Goal: Transaction & Acquisition: Obtain resource

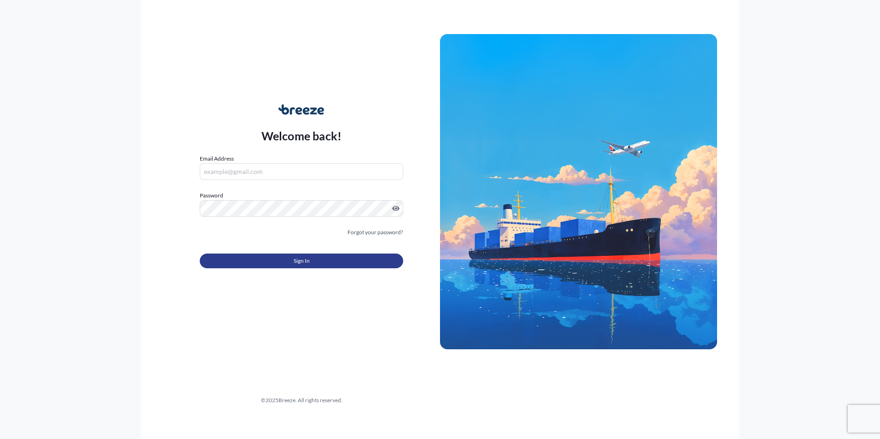
type input "[PERSON_NAME][EMAIL_ADDRESS][PERSON_NAME][DOMAIN_NAME]"
click at [302, 260] on span "Sign In" at bounding box center [302, 260] width 16 height 9
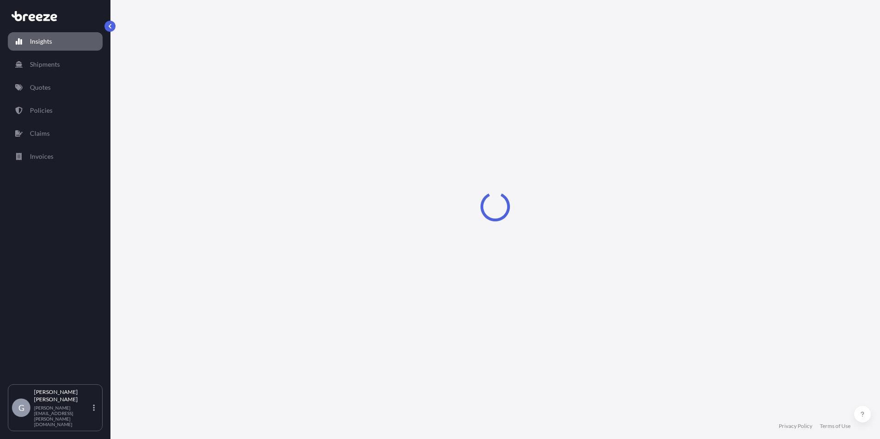
select select "2025"
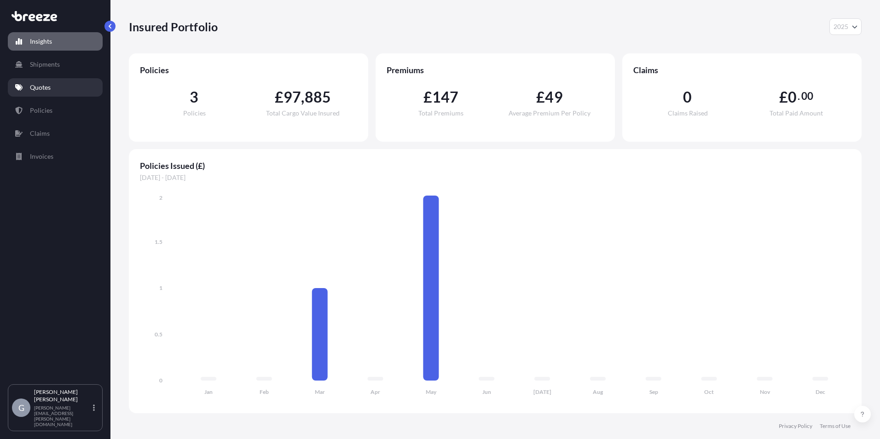
click at [68, 93] on link "Quotes" at bounding box center [55, 87] width 95 height 18
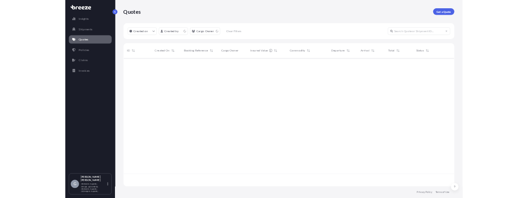
scroll to position [283, 726]
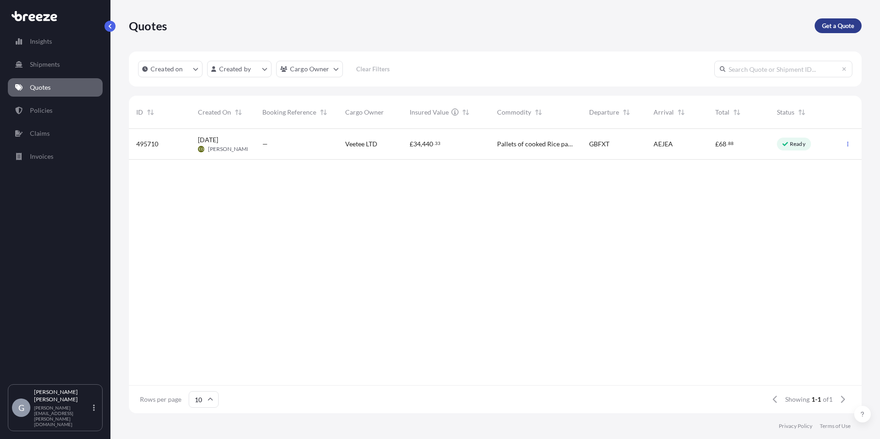
click at [829, 26] on p "Get a Quote" at bounding box center [838, 25] width 32 height 9
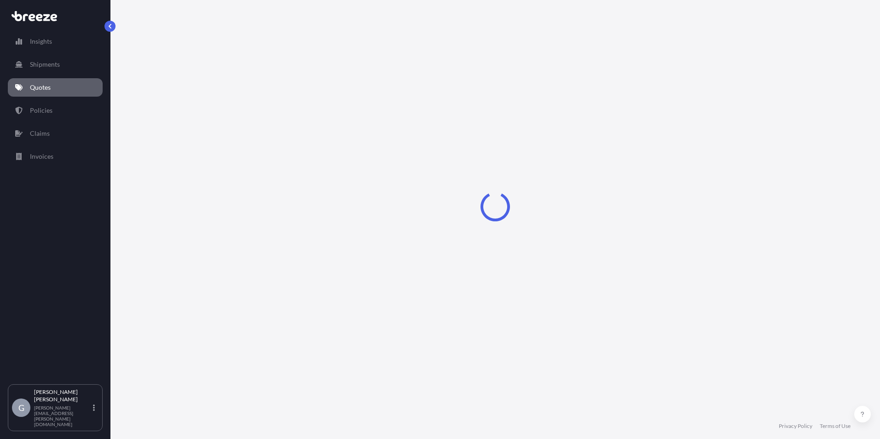
select select "Sea"
select select "1"
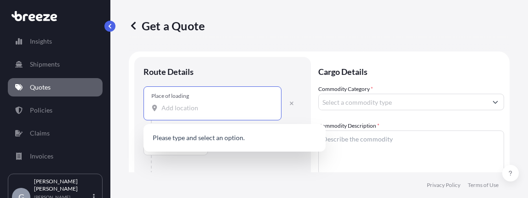
click at [183, 109] on input "Place of loading" at bounding box center [216, 108] width 109 height 9
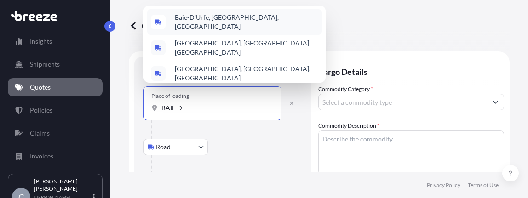
click at [202, 19] on span "Baie-D'Urfe, [GEOGRAPHIC_DATA], [GEOGRAPHIC_DATA]" at bounding box center [247, 22] width 144 height 18
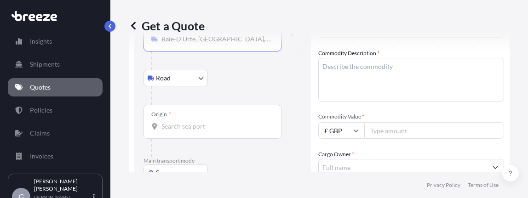
scroll to position [92, 0]
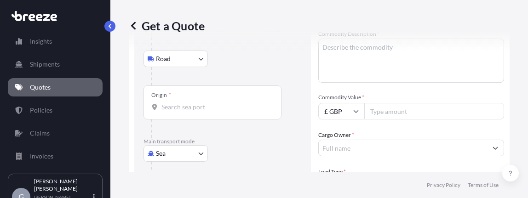
type input "Baie-D'Urfe, [GEOGRAPHIC_DATA], [GEOGRAPHIC_DATA]"
click at [183, 105] on input "Origin *" at bounding box center [216, 107] width 109 height 9
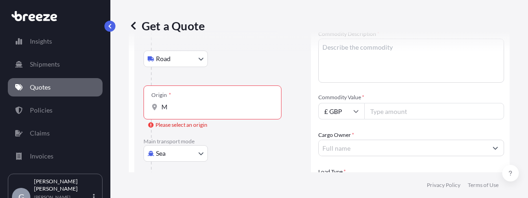
click at [179, 108] on input "M" at bounding box center [216, 107] width 109 height 9
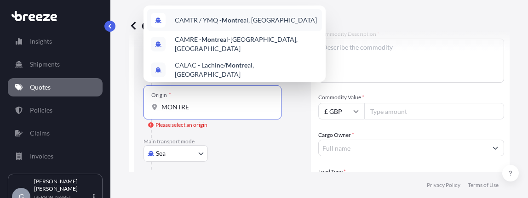
click at [216, 25] on span "CAMTR / YMQ - [GEOGRAPHIC_DATA], [GEOGRAPHIC_DATA]" at bounding box center [246, 20] width 142 height 9
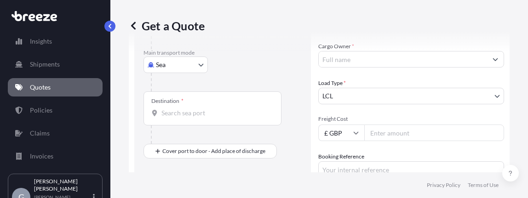
scroll to position [184, 0]
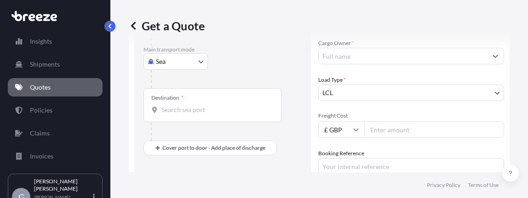
type input "CAMTR / YMQ - [GEOGRAPHIC_DATA], [GEOGRAPHIC_DATA]"
click at [190, 115] on div "Destination *" at bounding box center [213, 105] width 138 height 34
click at [190, 115] on input "Destination *" at bounding box center [216, 109] width 109 height 9
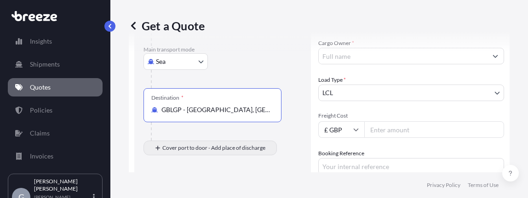
type input "GBLGP - [GEOGRAPHIC_DATA], [GEOGRAPHIC_DATA]"
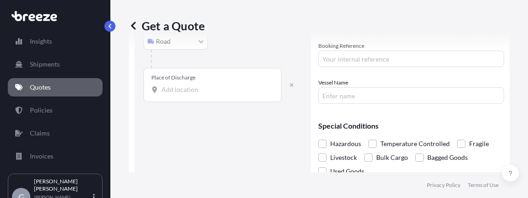
scroll to position [276, 0]
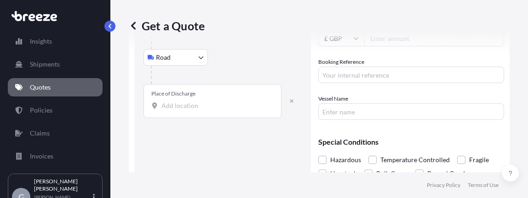
click at [176, 110] on div "Place of Discharge" at bounding box center [213, 101] width 138 height 34
click at [176, 110] on input "Place of Discharge" at bounding box center [216, 105] width 109 height 9
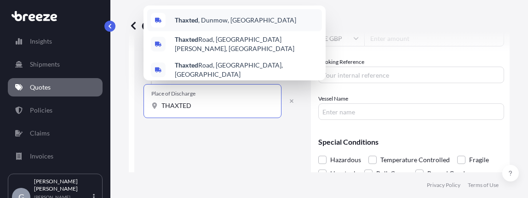
click at [211, 24] on span "Thaxted , Dunmow, [GEOGRAPHIC_DATA]" at bounding box center [235, 20] width 121 height 9
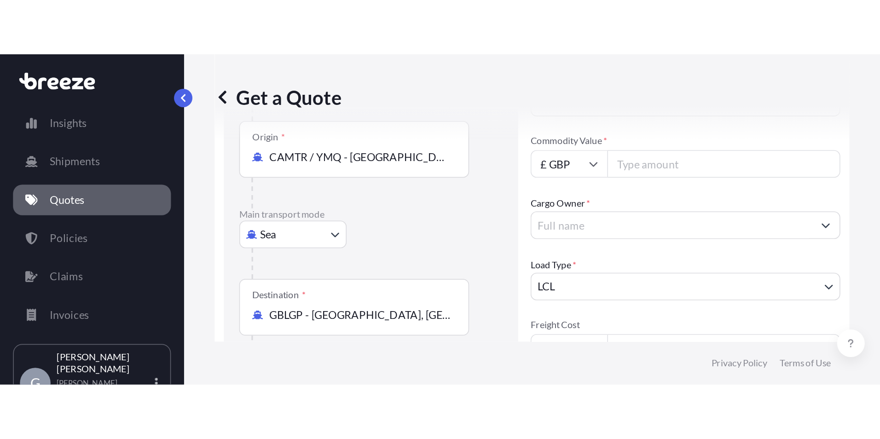
scroll to position [0, 0]
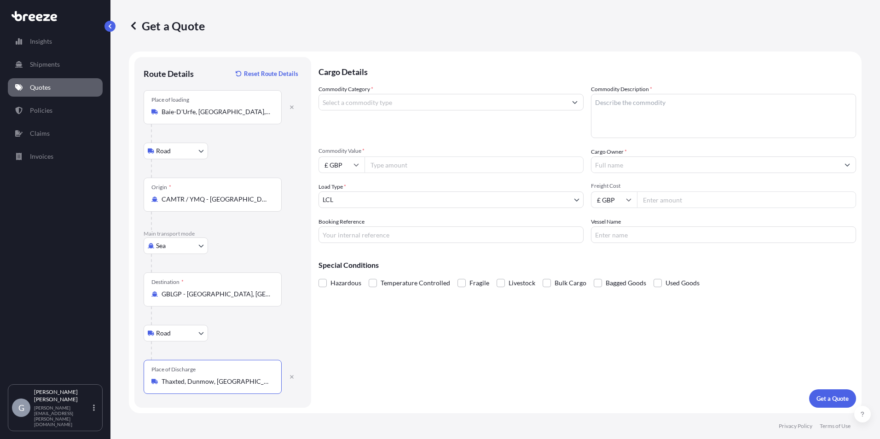
type input "Thaxted, Dunmow, [GEOGRAPHIC_DATA]"
click at [355, 104] on input "Commodity Category *" at bounding box center [443, 102] width 248 height 17
click at [376, 109] on input "Commodity Category *" at bounding box center [443, 102] width 248 height 17
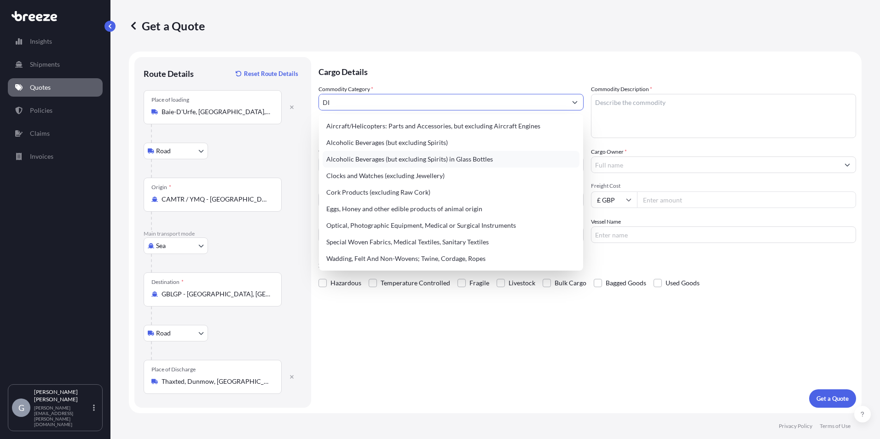
type input "D"
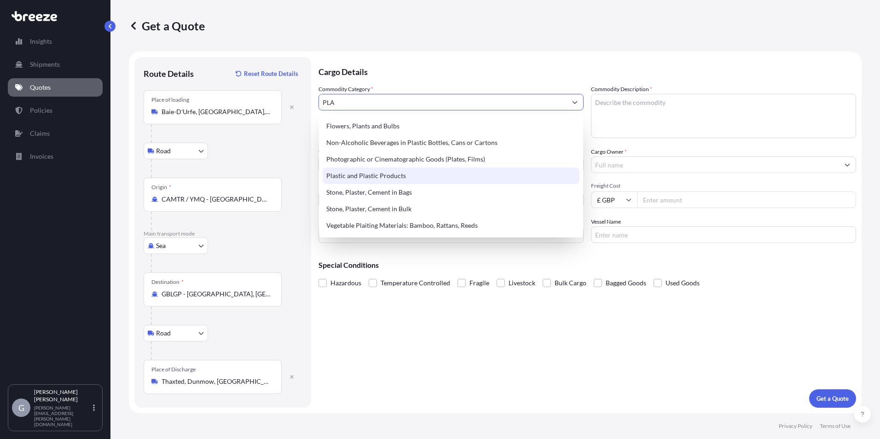
click at [409, 179] on div "Plastic and Plastic Products" at bounding box center [451, 176] width 257 height 17
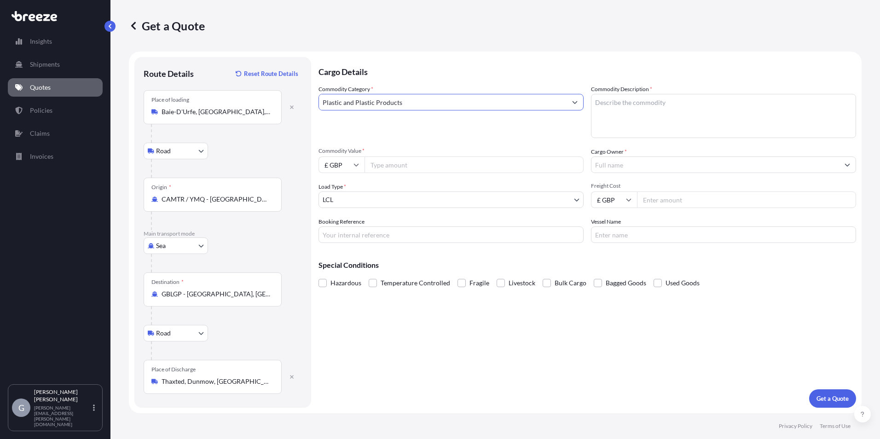
type input "Plastic and Plastic Products"
click at [620, 118] on textarea "Commodity Description *" at bounding box center [723, 116] width 265 height 44
type textarea "DIGITUBE"
type input "28317.96"
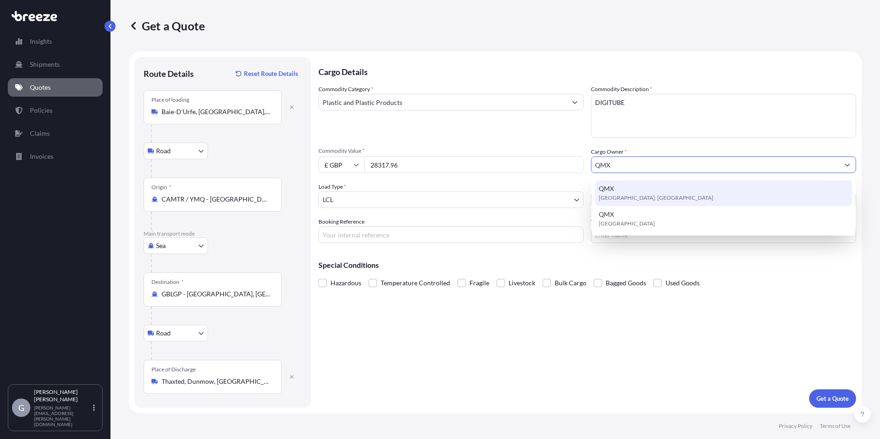
click at [749, 197] on div "[GEOGRAPHIC_DATA], [GEOGRAPHIC_DATA]" at bounding box center [723, 193] width 257 height 26
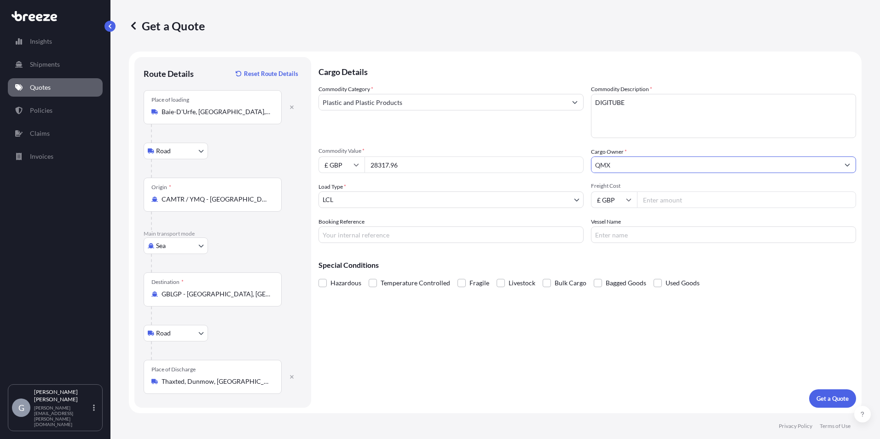
type input "QMX"
click at [411, 195] on body "15 options available. 0 options available. 2 options available. Insights Shipme…" at bounding box center [440, 219] width 880 height 439
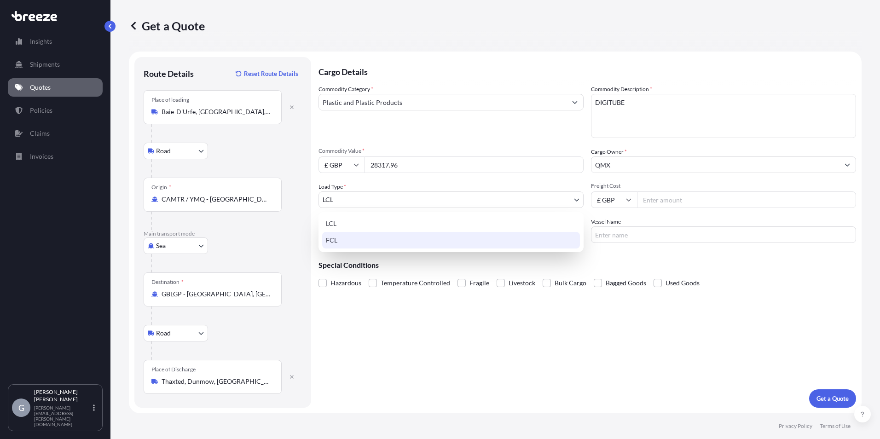
click at [403, 239] on div "FCL" at bounding box center [451, 240] width 258 height 17
select select "2"
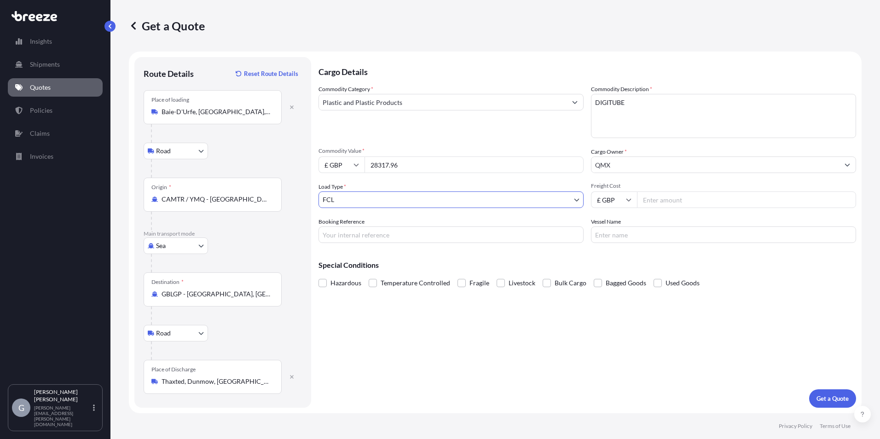
click at [617, 200] on input "£ GBP" at bounding box center [614, 199] width 46 height 17
click at [613, 263] on div "$ USD" at bounding box center [614, 263] width 39 height 17
type input "$ USD"
click at [657, 203] on input "Freight Cost" at bounding box center [746, 199] width 219 height 17
type input "1700"
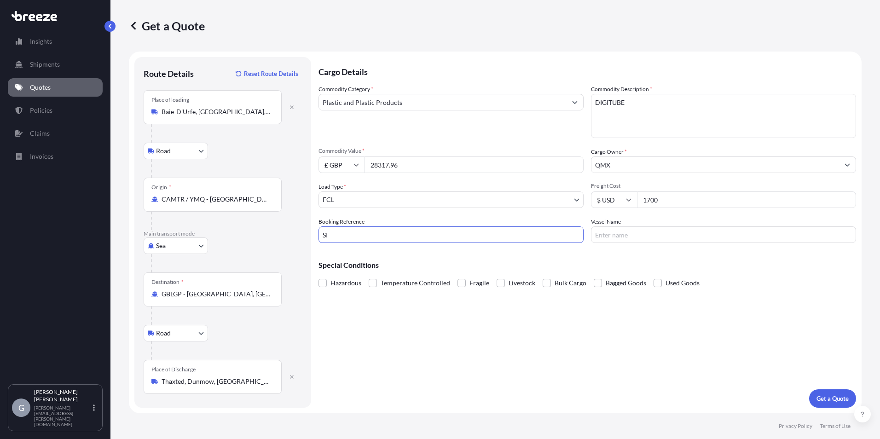
click at [335, 239] on input "SI" at bounding box center [450, 234] width 265 height 17
type input "SI25080844"
click at [644, 233] on input "Vessel Name" at bounding box center [723, 234] width 265 height 17
type input "BARCELONA EXPRESS"
click at [826, 395] on button "Get a Quote" at bounding box center [832, 398] width 47 height 18
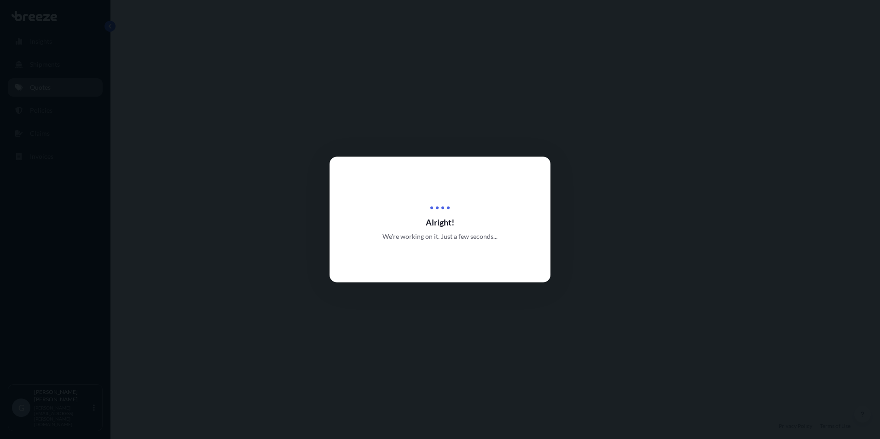
select select "Road"
select select "Sea"
select select "Road"
select select "2"
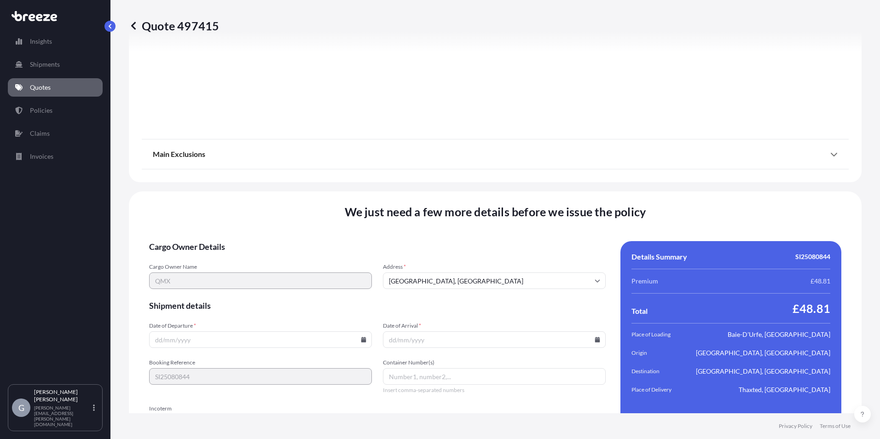
scroll to position [1204, 0]
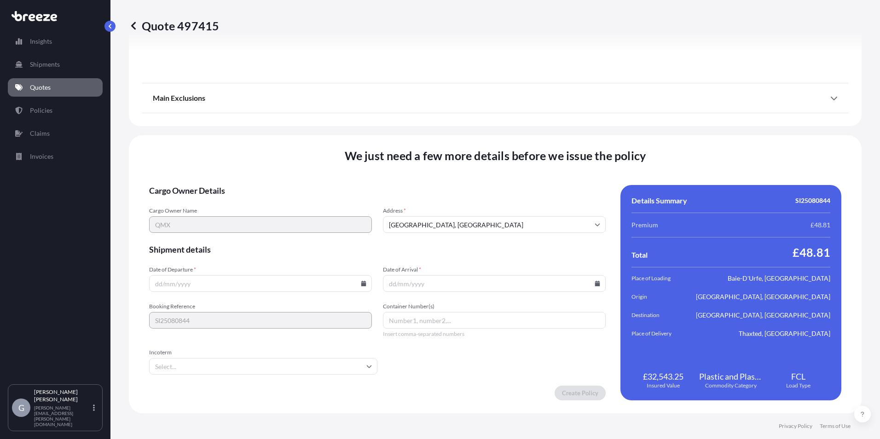
click at [242, 286] on input "Date of Departure *" at bounding box center [260, 283] width 223 height 17
click at [361, 285] on icon at bounding box center [363, 284] width 5 height 6
click at [297, 131] on icon at bounding box center [296, 128] width 3 height 5
click at [257, 237] on div "28 29 30 31 1 2 3" at bounding box center [259, 236] width 147 height 17
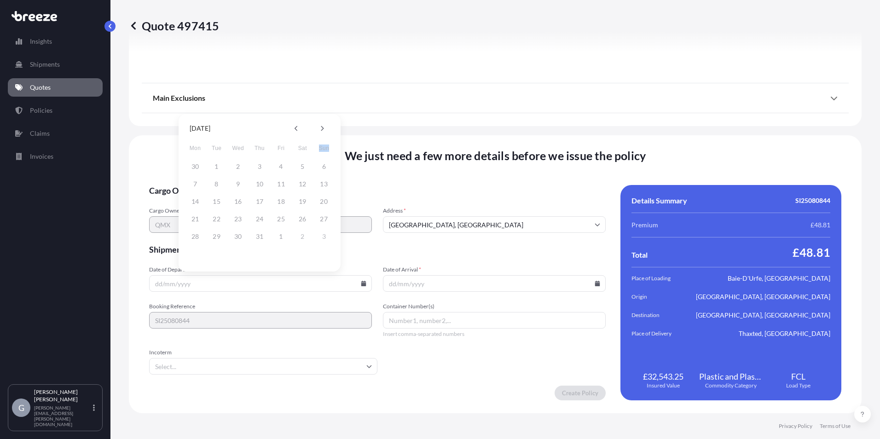
click at [257, 237] on div "28 29 30 31 1 2 3" at bounding box center [259, 236] width 147 height 17
click at [197, 241] on div "28 29 30 31 1 2 3" at bounding box center [259, 236] width 147 height 17
click at [321, 129] on icon at bounding box center [322, 129] width 4 height 6
click at [302, 166] on button "2" at bounding box center [302, 166] width 15 height 15
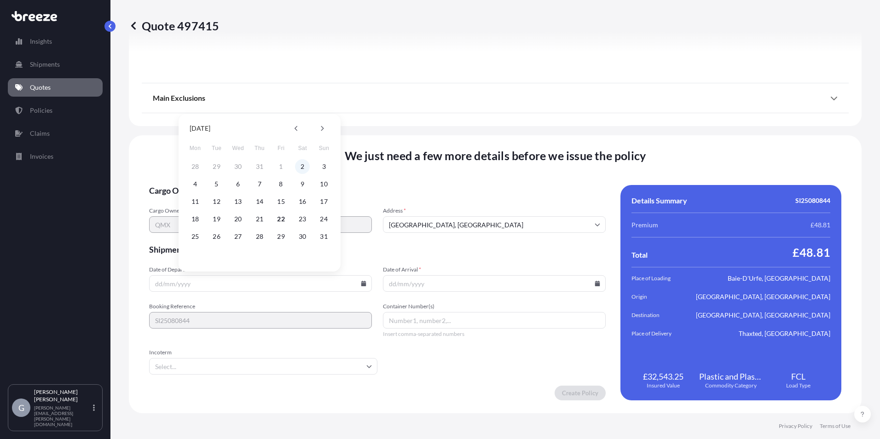
type input "[DATE]"
click at [452, 287] on input "Date of Arrival *" at bounding box center [494, 283] width 223 height 17
click at [595, 282] on icon at bounding box center [597, 284] width 5 height 6
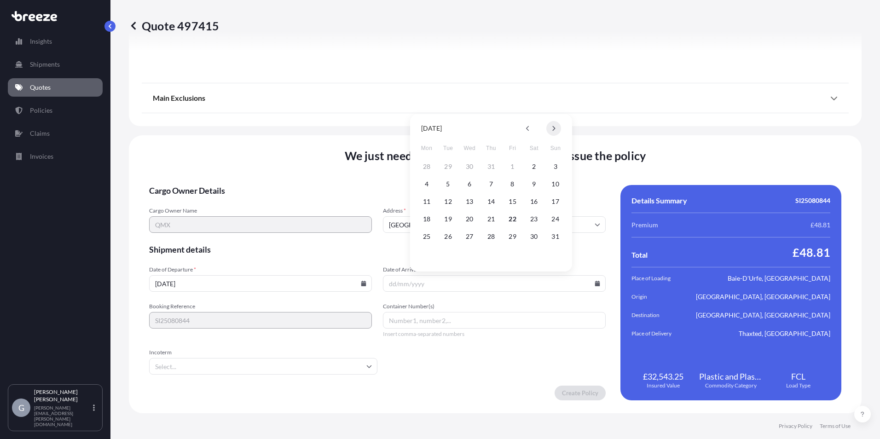
click at [550, 129] on button at bounding box center [553, 128] width 15 height 15
click at [445, 166] on button "2" at bounding box center [448, 166] width 15 height 15
type input "[DATE]"
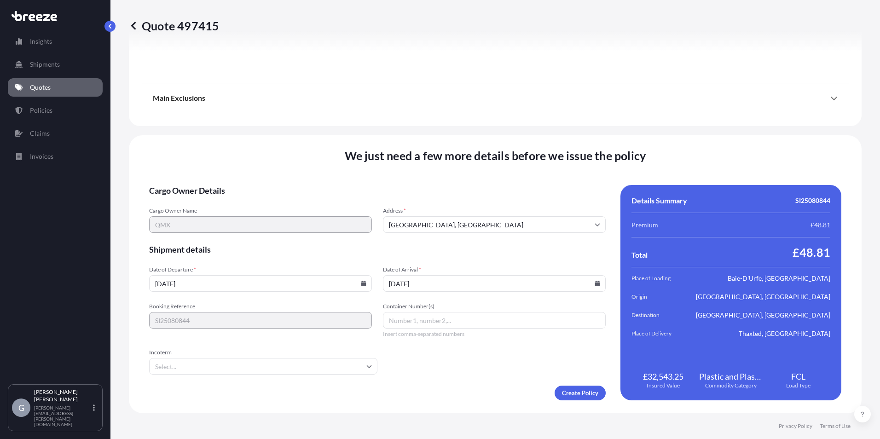
click at [339, 371] on input "Incoterm" at bounding box center [263, 366] width 228 height 17
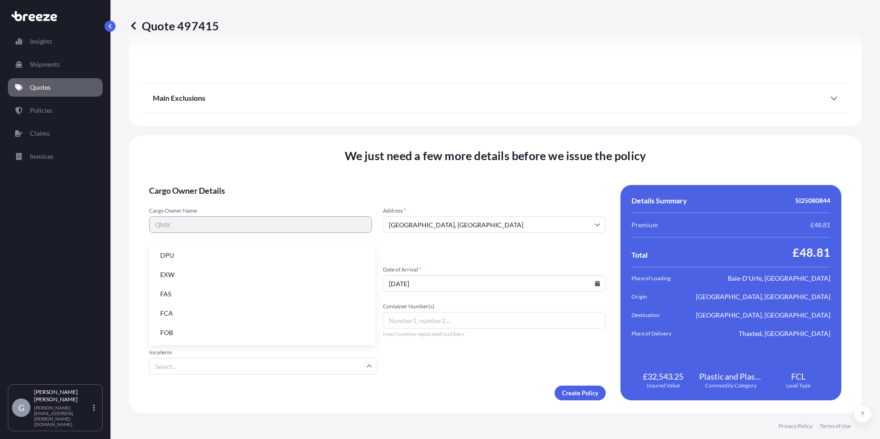
click at [240, 277] on li "EXW" at bounding box center [262, 274] width 219 height 17
